Goal: Transaction & Acquisition: Purchase product/service

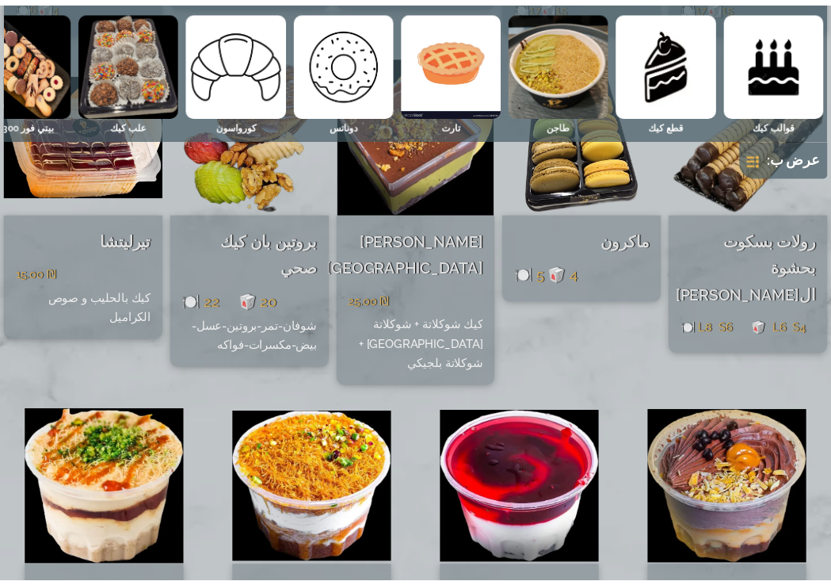
scroll to position [3264, 0]
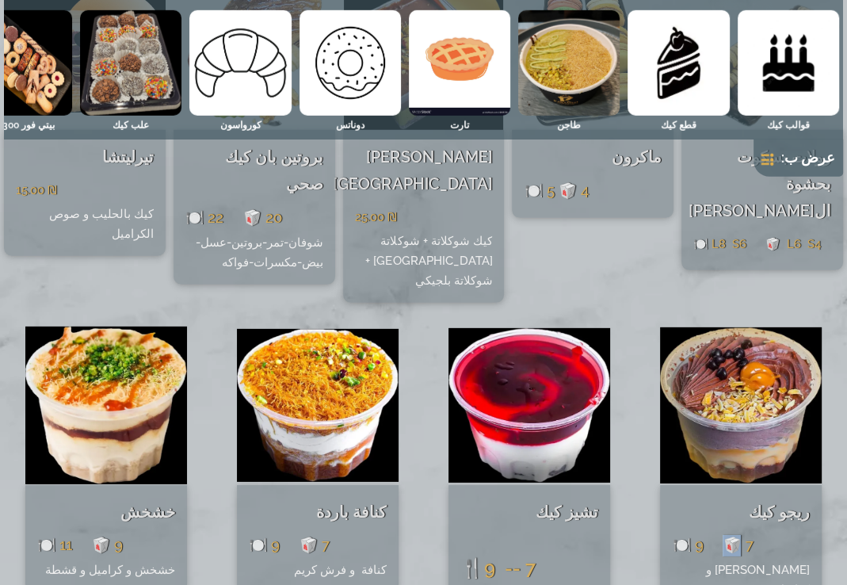
drag, startPoint x: 746, startPoint y: 426, endPoint x: 731, endPoint y: 430, distance: 15.4
click at [731, 536] on span "🍽️ 9 🥡 7" at bounding box center [712, 544] width 81 height 17
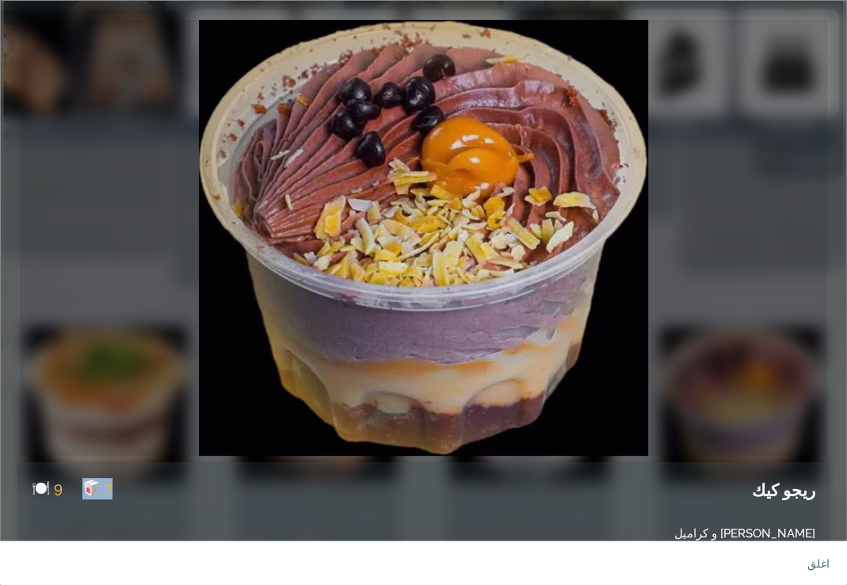
drag, startPoint x: 95, startPoint y: 490, endPoint x: 130, endPoint y: 489, distance: 34.9
click at [130, 489] on div "ريجو كيك 🍽️ 9 🥡 7" at bounding box center [424, 486] width 784 height 49
copy span "7"
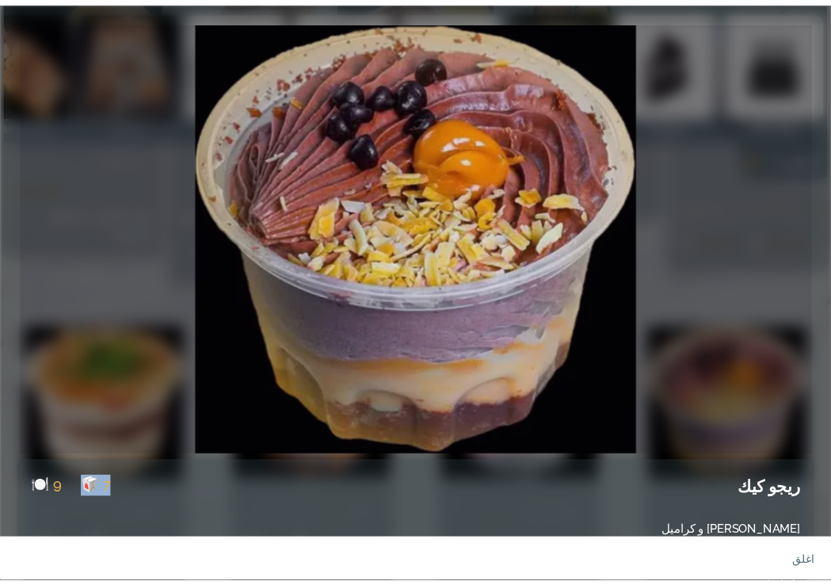
scroll to position [3289, 0]
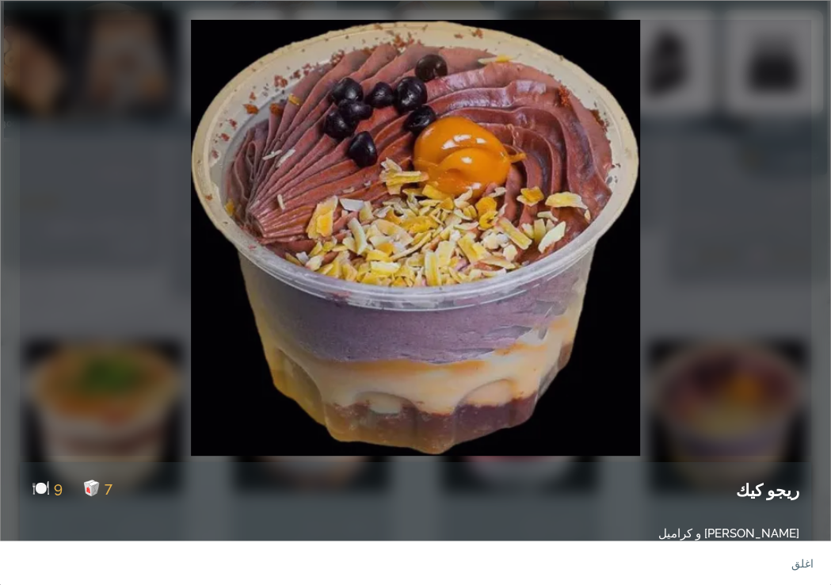
click at [823, 181] on div "ريجو كيك 🍽️ 9 🥡 7 كريم شوكو و كراميل" at bounding box center [415, 292] width 831 height 585
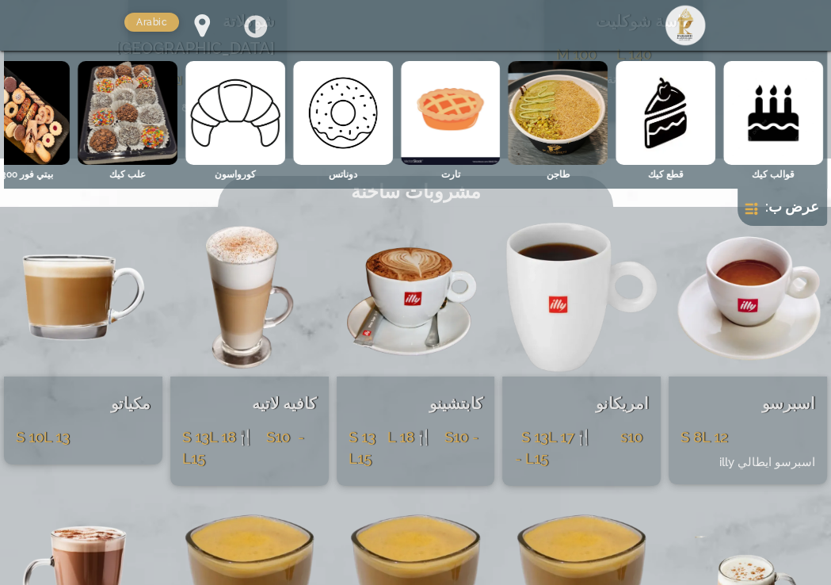
scroll to position [7975, 0]
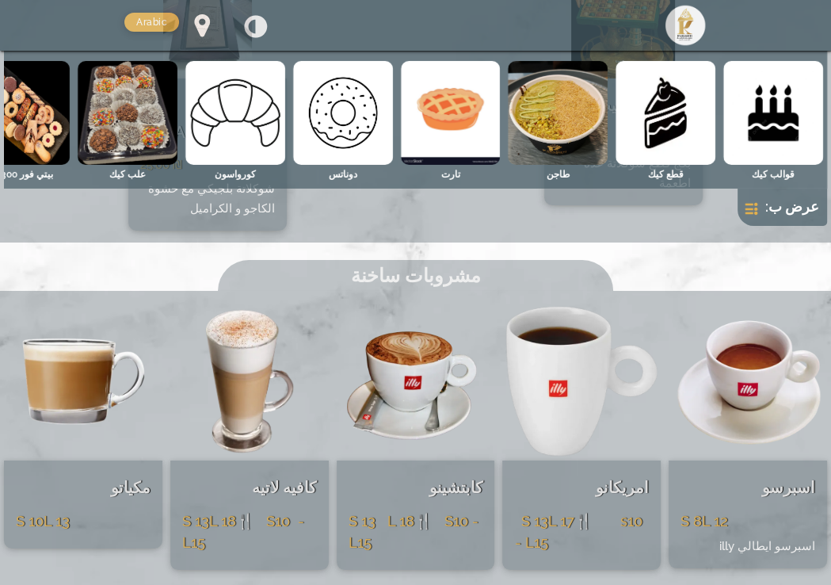
click at [699, 31] on img at bounding box center [685, 25] width 43 height 43
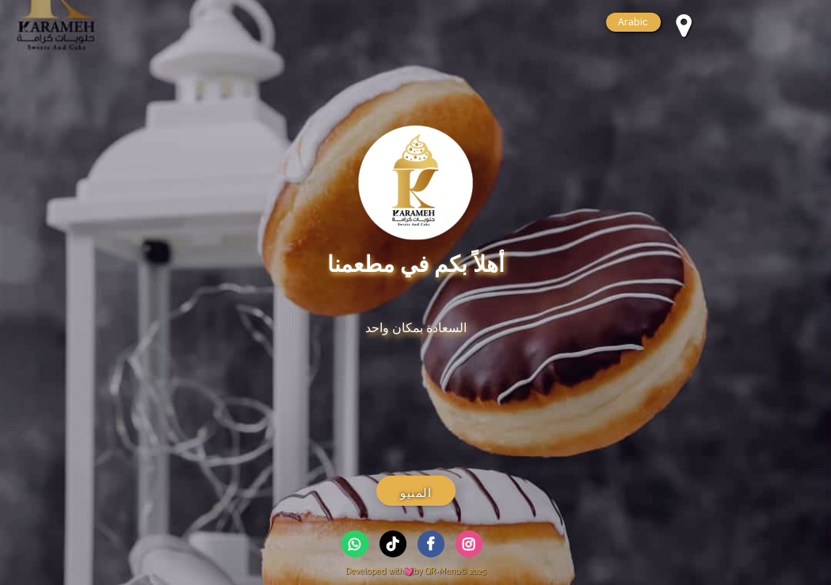
click at [419, 499] on span "المنيو" at bounding box center [415, 493] width 31 height 20
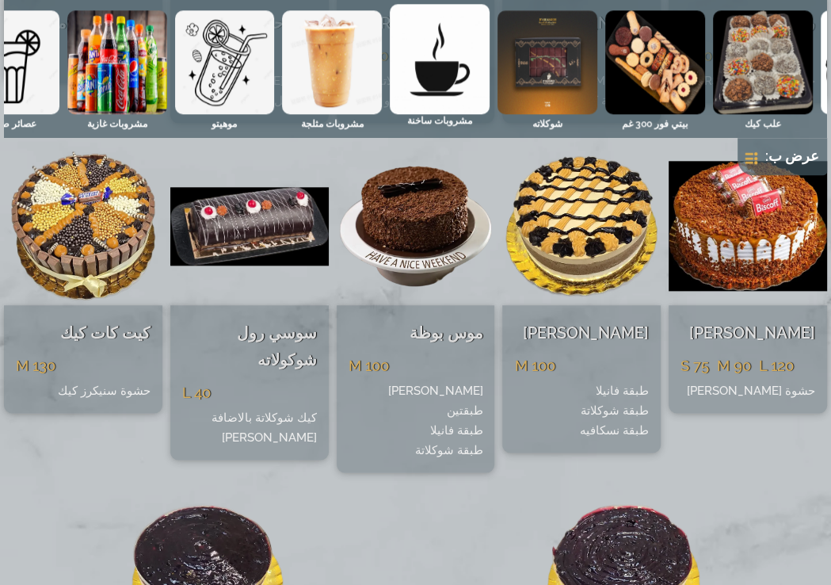
scroll to position [0, -691]
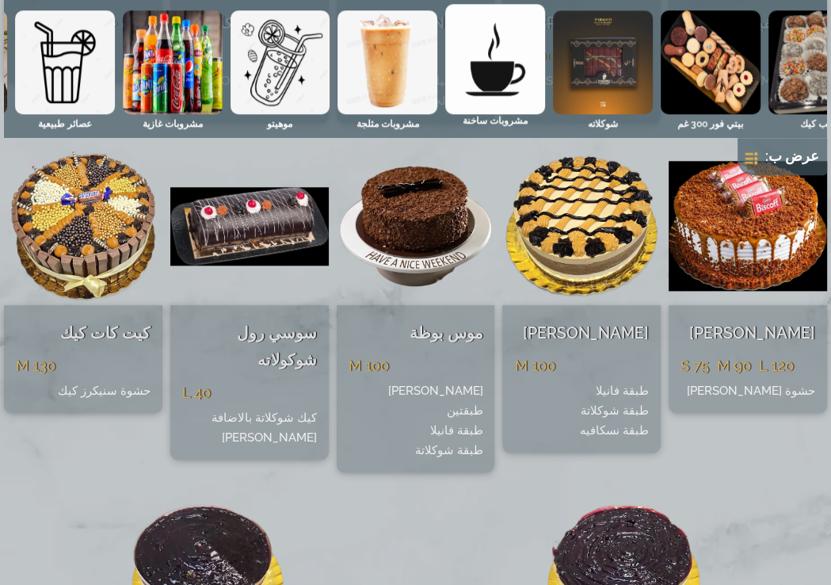
click at [502, 90] on img at bounding box center [495, 59] width 100 height 110
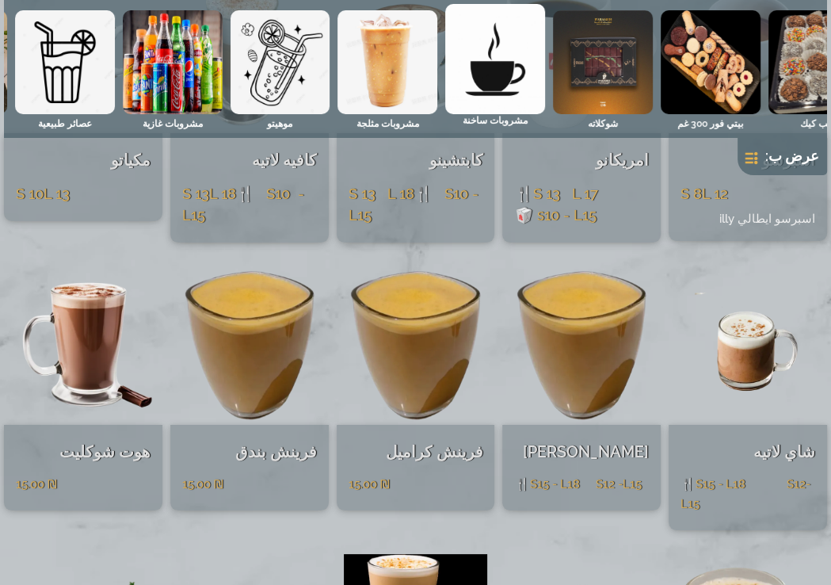
scroll to position [8386, 0]
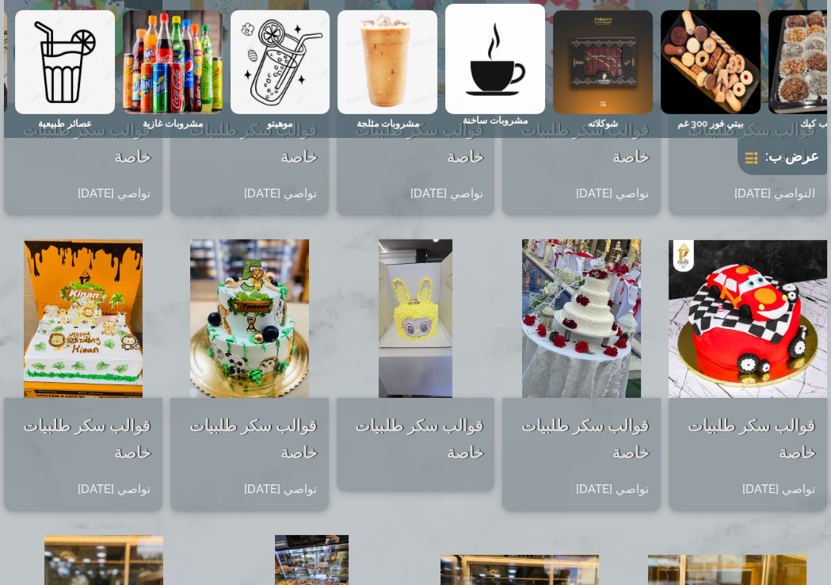
scroll to position [11757, 0]
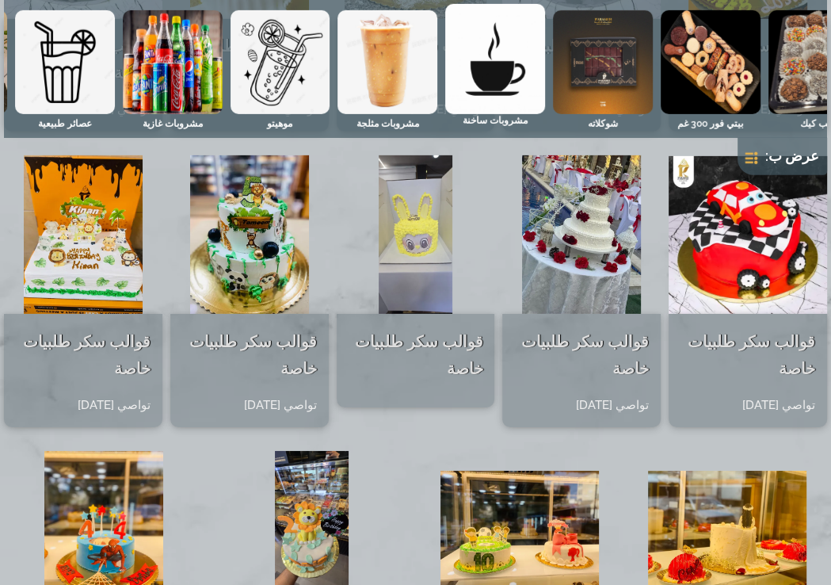
click at [262, 85] on img at bounding box center [281, 62] width 100 height 104
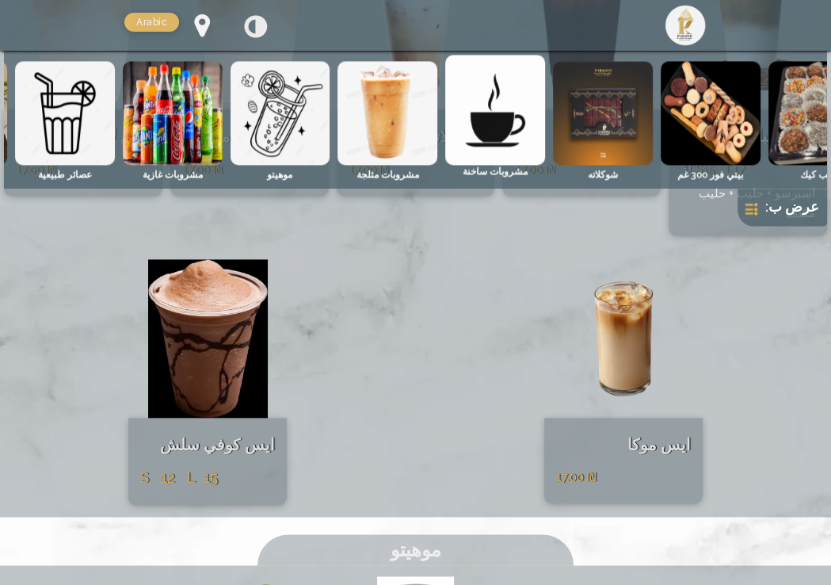
scroll to position [9815, 0]
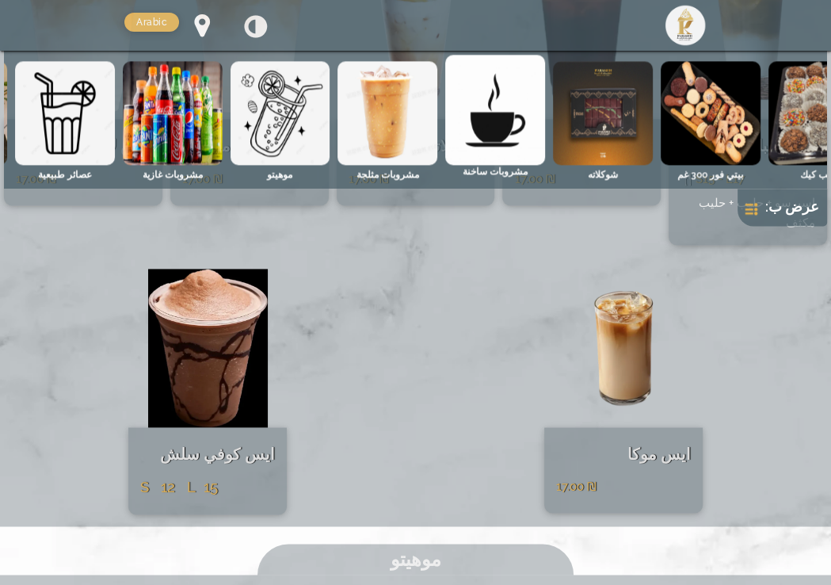
click at [401, 116] on img at bounding box center [388, 113] width 100 height 104
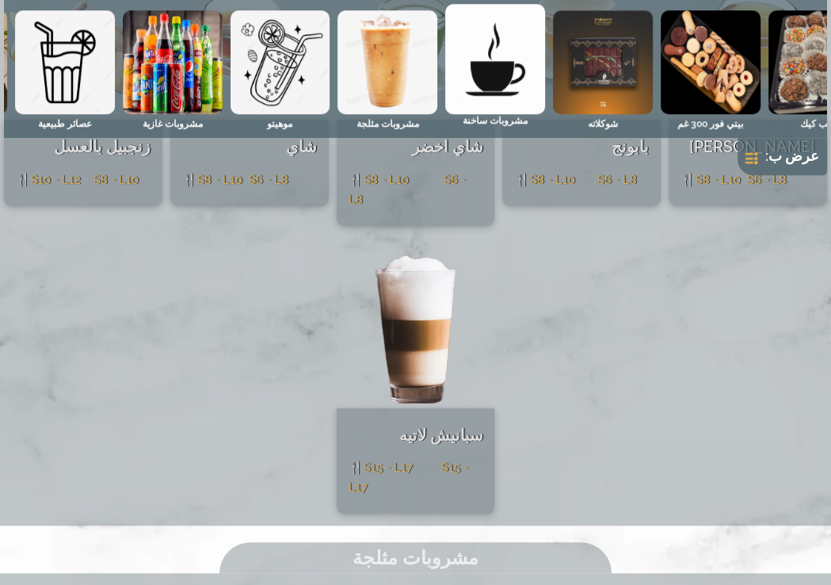
scroll to position [9358, 0]
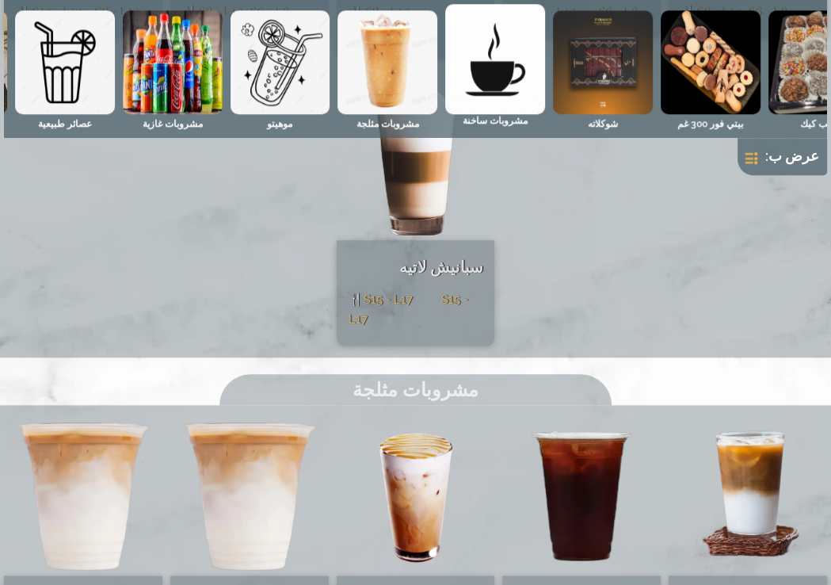
click at [490, 62] on img at bounding box center [495, 59] width 100 height 110
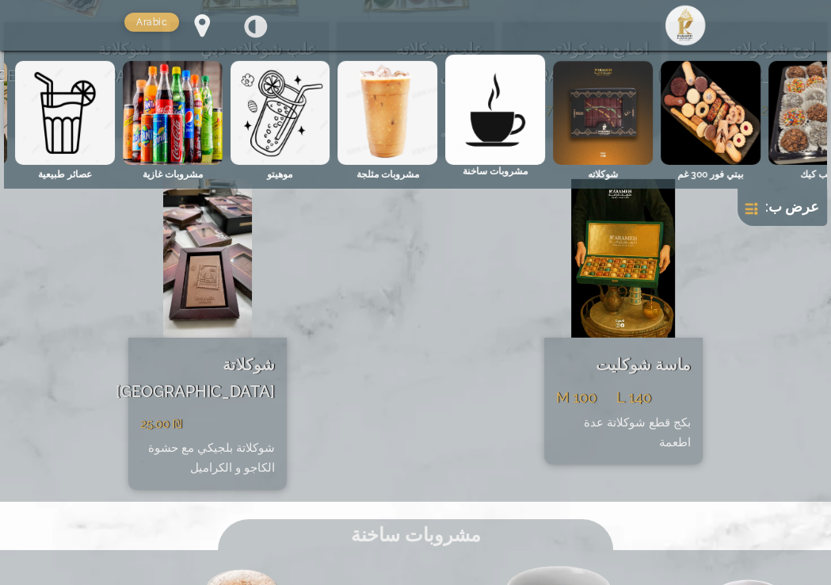
click at [628, 93] on img at bounding box center [603, 113] width 100 height 104
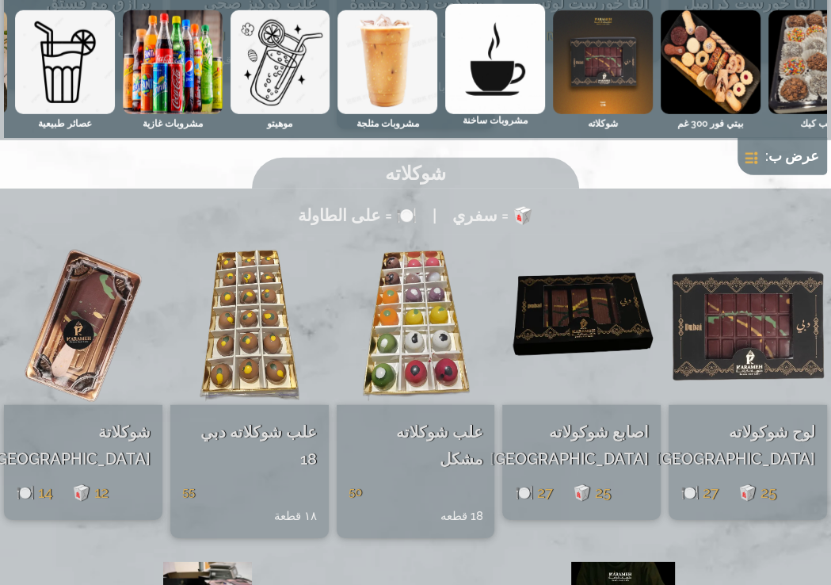
scroll to position [7417, 0]
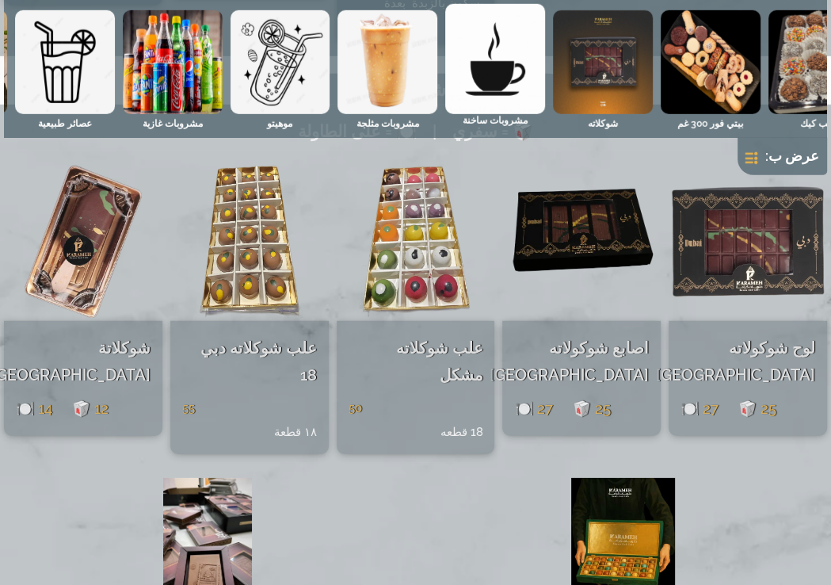
click at [703, 54] on img at bounding box center [711, 62] width 100 height 104
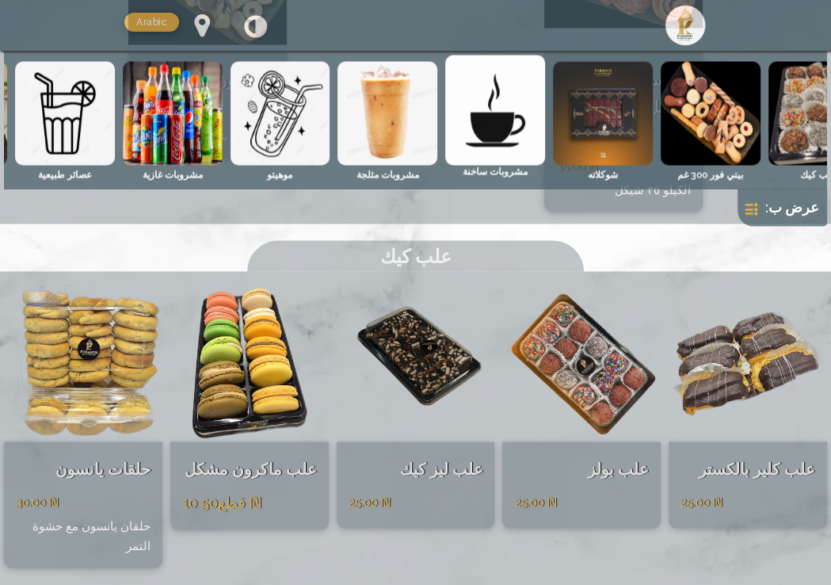
scroll to position [6030, 0]
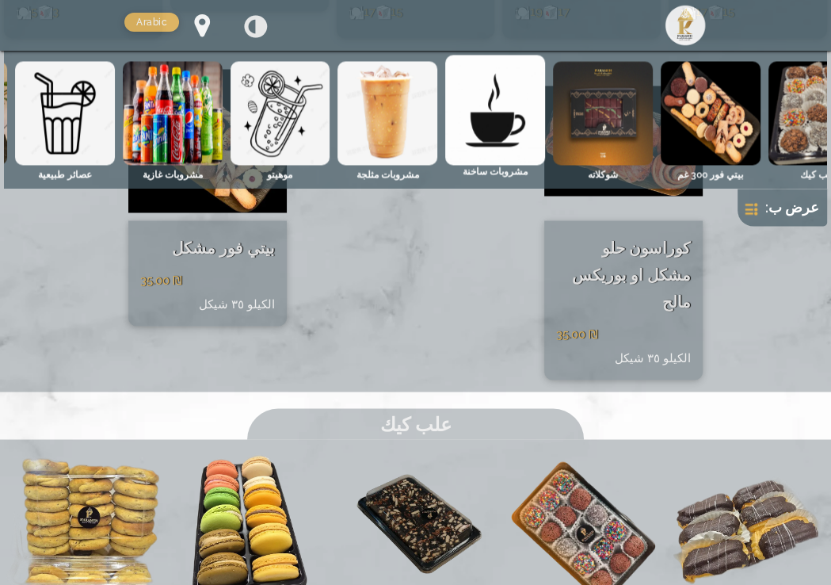
click at [274, 451] on img at bounding box center [249, 530] width 159 height 159
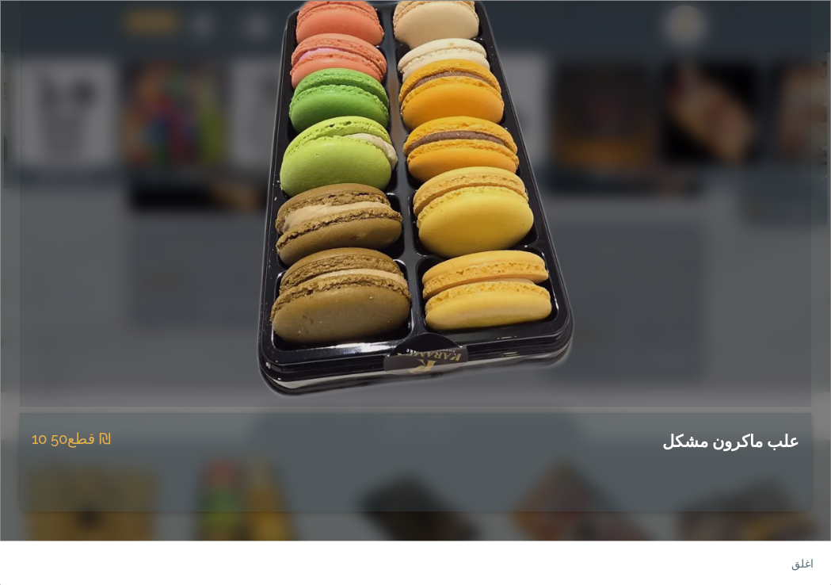
scroll to position [0, 0]
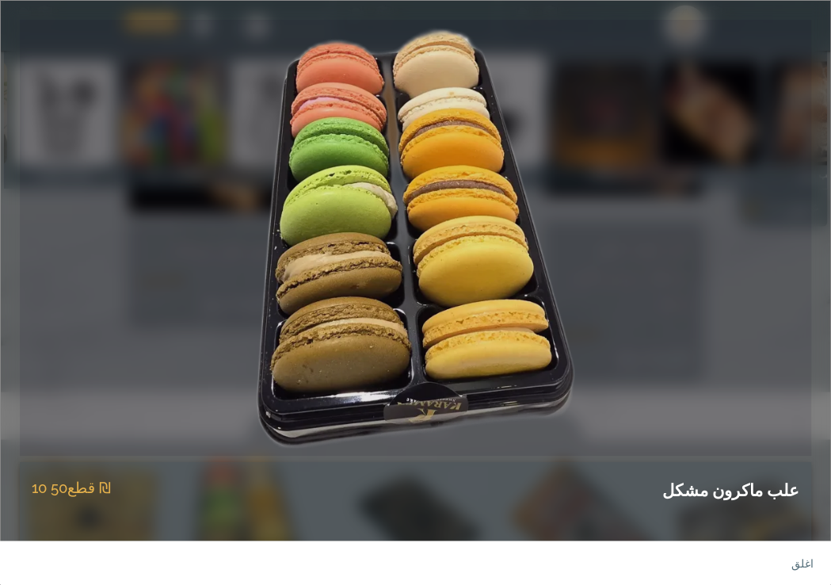
click at [820, 494] on div "علب ماكرون مشكل 10 قطع 50 ₪ ‏50.00 ₪" at bounding box center [415, 292] width 831 height 585
